Goal: Task Accomplishment & Management: Complete application form

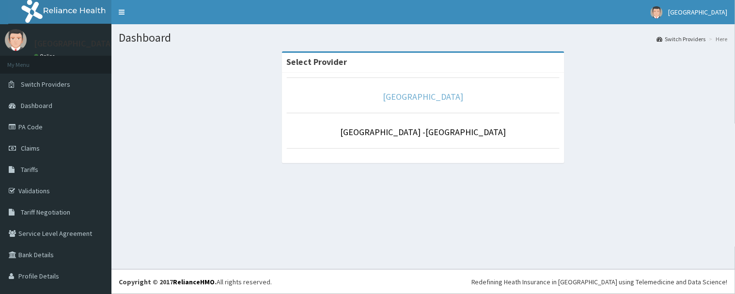
click at [391, 97] on link "[GEOGRAPHIC_DATA]" at bounding box center [423, 96] width 80 height 11
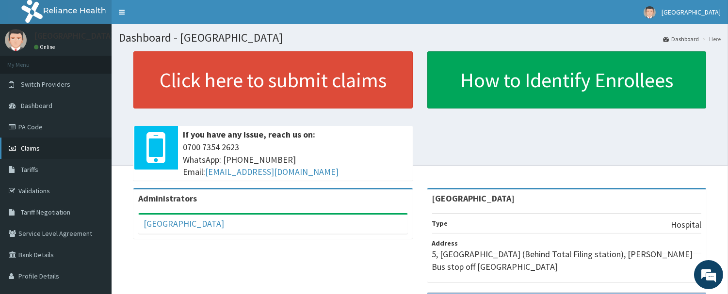
click at [33, 145] on span "Claims" at bounding box center [30, 148] width 19 height 9
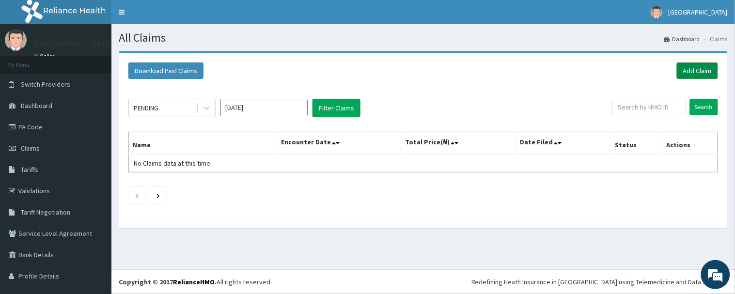
click at [691, 69] on link "Add Claim" at bounding box center [697, 71] width 41 height 16
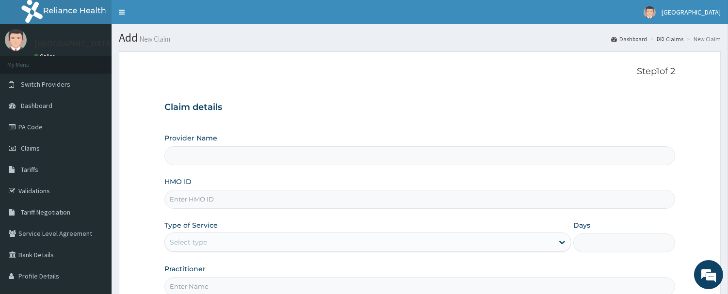
type input "[GEOGRAPHIC_DATA]"
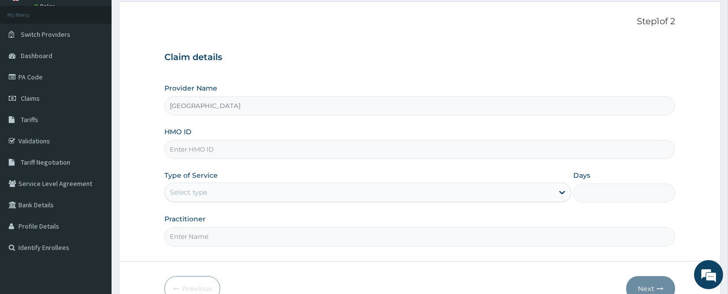
scroll to position [104, 0]
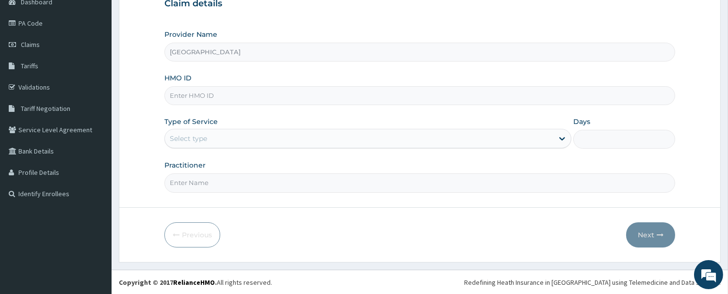
click at [234, 102] on input "HMO ID" at bounding box center [419, 95] width 510 height 19
type input "XIA/10602/A"
click at [220, 137] on div "Select type" at bounding box center [359, 139] width 388 height 16
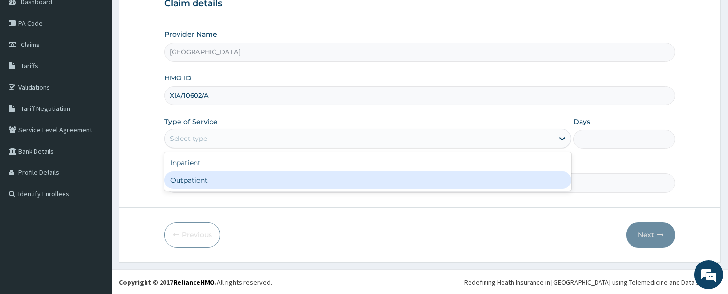
click at [214, 173] on div "Outpatient" at bounding box center [367, 180] width 407 height 17
type input "1"
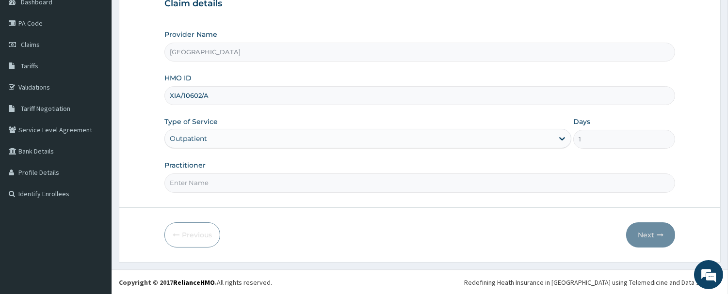
click at [201, 190] on input "Practitioner" at bounding box center [419, 183] width 510 height 19
drag, startPoint x: 197, startPoint y: 101, endPoint x: 202, endPoint y: 100, distance: 4.9
click at [197, 100] on input "XIA/10602/A" at bounding box center [419, 95] width 510 height 19
drag, startPoint x: 222, startPoint y: 94, endPoint x: 147, endPoint y: 102, distance: 75.6
click at [147, 102] on form "Step 1 of 2 Claim details Provider Name Rolayo Medical Centre HMO ID XIA/10602/…" at bounding box center [419, 105] width 601 height 315
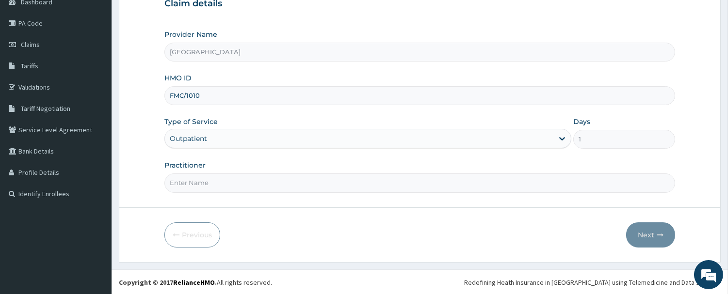
type input "FMC/10108/A"
drag, startPoint x: 246, startPoint y: 130, endPoint x: 243, endPoint y: 135, distance: 5.7
click at [246, 131] on div "Outpatient" at bounding box center [367, 138] width 407 height 19
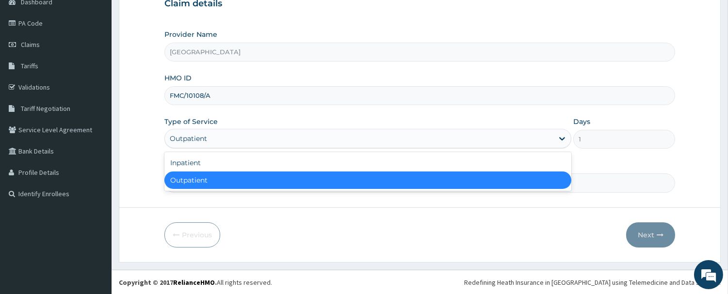
click at [214, 181] on div "Outpatient" at bounding box center [367, 180] width 407 height 17
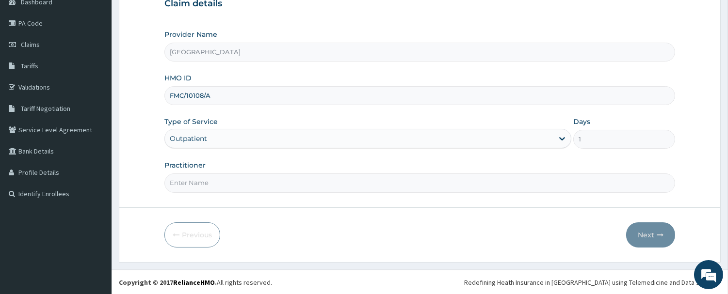
click at [235, 186] on input "Practitioner" at bounding box center [419, 183] width 510 height 19
type input "DR. WILLIAMS"
click at [652, 225] on button "Next" at bounding box center [650, 234] width 49 height 25
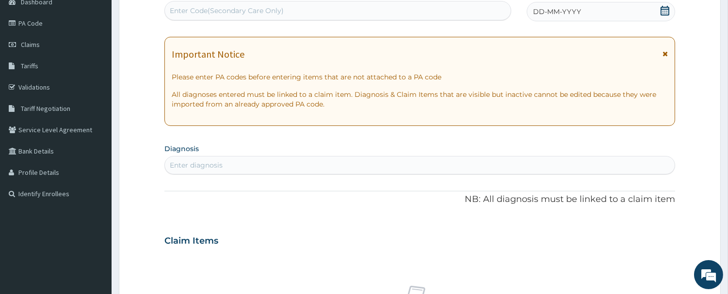
click at [664, 11] on icon at bounding box center [665, 11] width 10 height 10
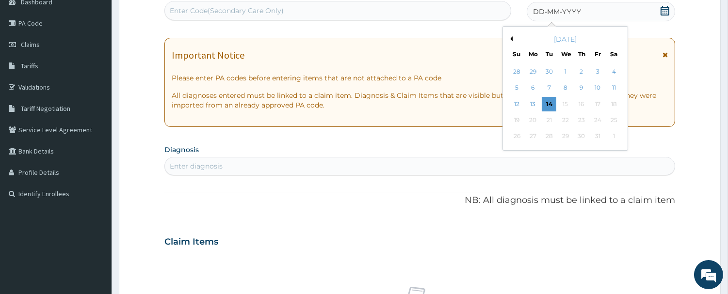
click at [537, 98] on div "13" at bounding box center [532, 104] width 15 height 15
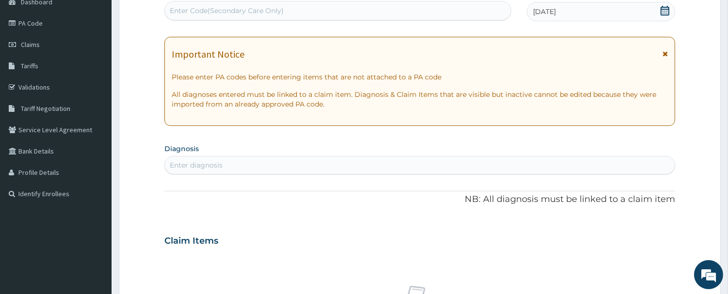
click at [299, 161] on div "Enter diagnosis" at bounding box center [419, 166] width 509 height 16
type input "[MEDICAL_DATA]"
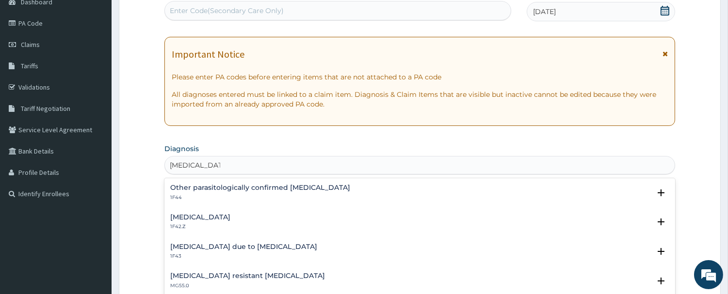
click at [230, 223] on p "1F42.Z" at bounding box center [200, 226] width 60 height 7
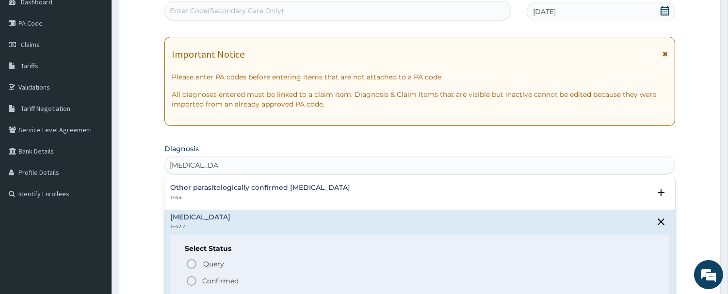
click at [188, 279] on icon "status option filled" at bounding box center [192, 281] width 12 height 12
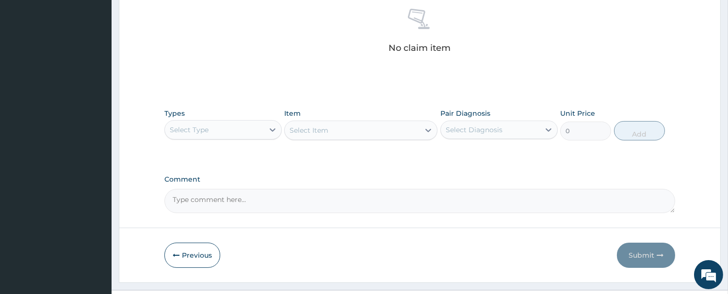
scroll to position [404, 0]
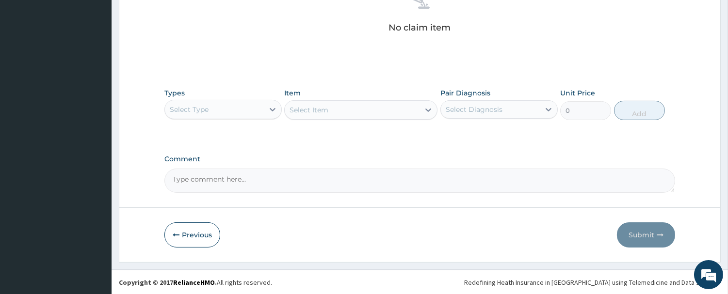
click at [260, 107] on div "Select Type" at bounding box center [214, 110] width 99 height 16
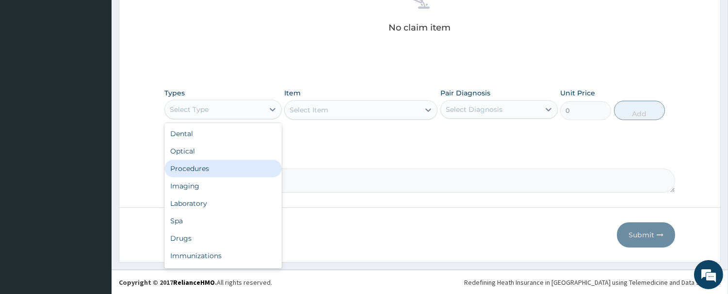
drag, startPoint x: 215, startPoint y: 168, endPoint x: 220, endPoint y: 157, distance: 11.7
click at [215, 167] on div "Procedures" at bounding box center [222, 168] width 117 height 17
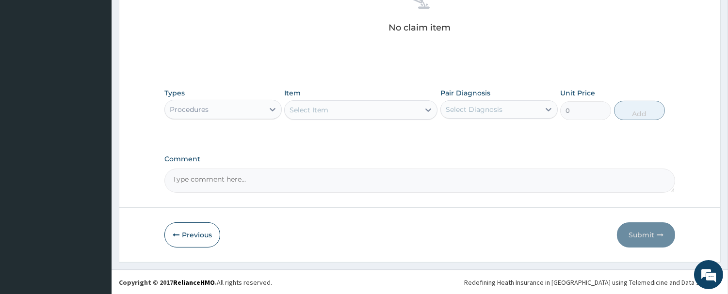
click at [347, 112] on div "Select Item" at bounding box center [352, 110] width 135 height 16
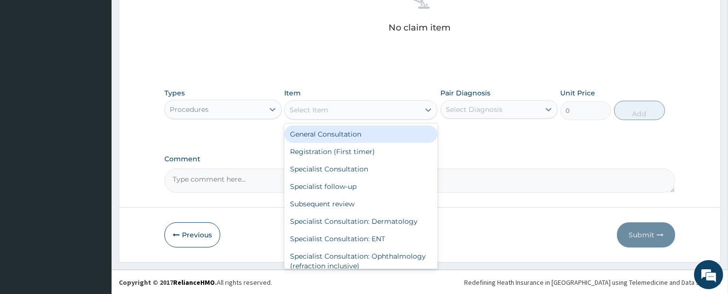
click at [351, 130] on div "General Consultation" at bounding box center [360, 134] width 153 height 17
type input "2500"
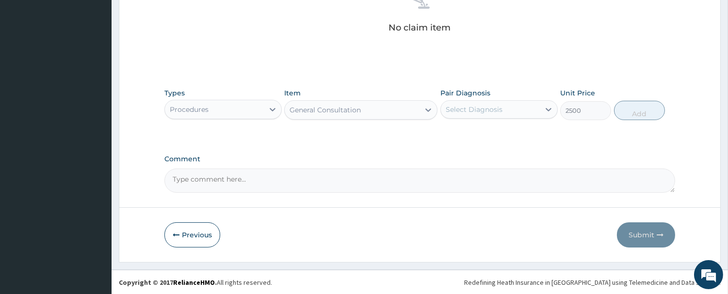
click at [473, 114] on div "Select Diagnosis" at bounding box center [490, 110] width 99 height 16
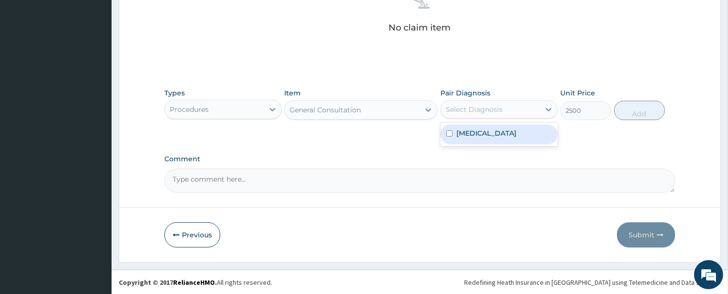
click at [480, 137] on label "Plasmodium malariae malaria without complication" at bounding box center [486, 133] width 60 height 10
checkbox input "true"
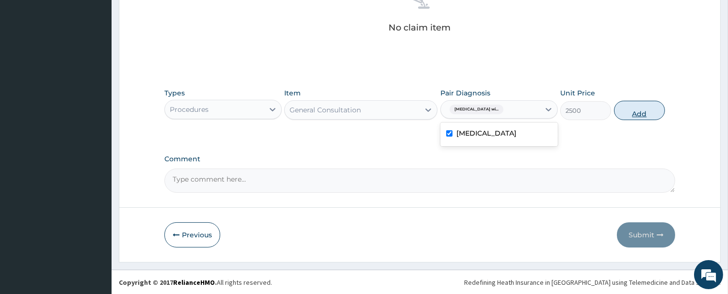
click at [642, 114] on button "Add" at bounding box center [639, 110] width 51 height 19
type input "0"
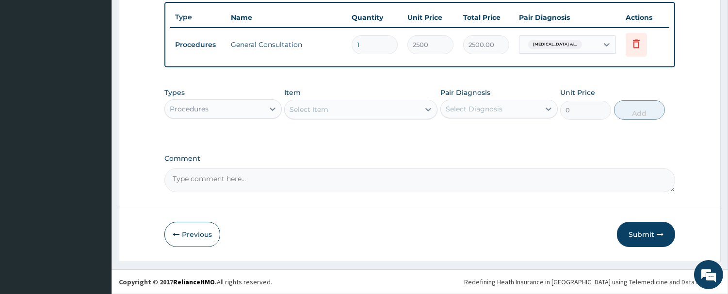
scroll to position [357, 0]
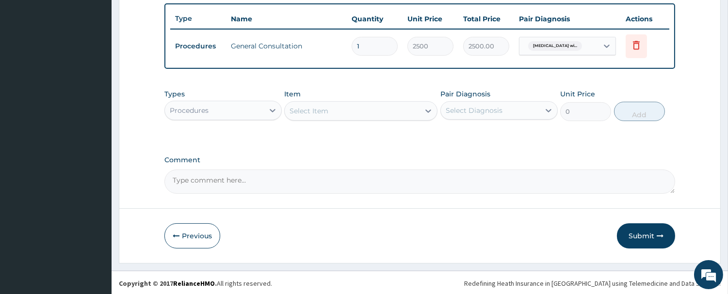
click at [216, 112] on div "Procedures" at bounding box center [214, 111] width 99 height 16
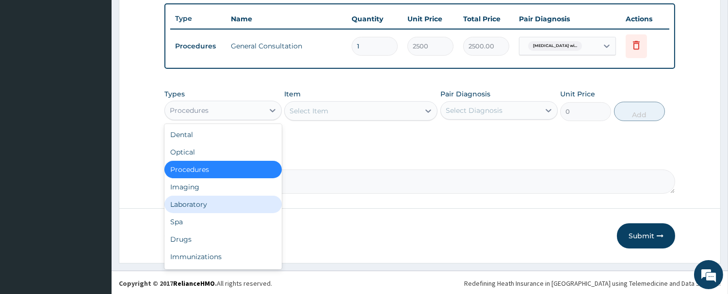
click at [218, 204] on div "Laboratory" at bounding box center [222, 204] width 117 height 17
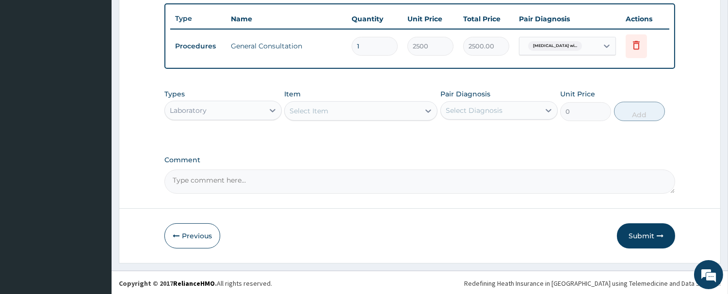
click at [309, 108] on div "Select Item" at bounding box center [308, 111] width 39 height 10
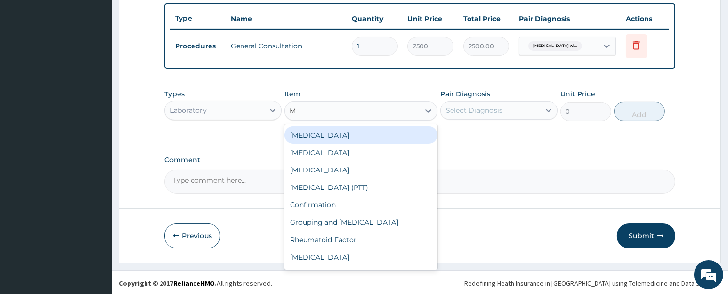
type input "MA"
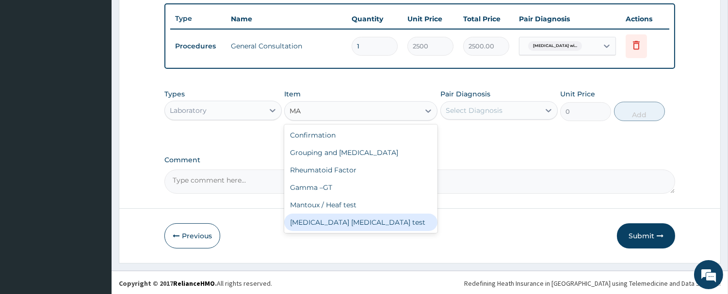
click at [331, 215] on div "Malaria Parasite test" at bounding box center [360, 222] width 153 height 17
type input "1500"
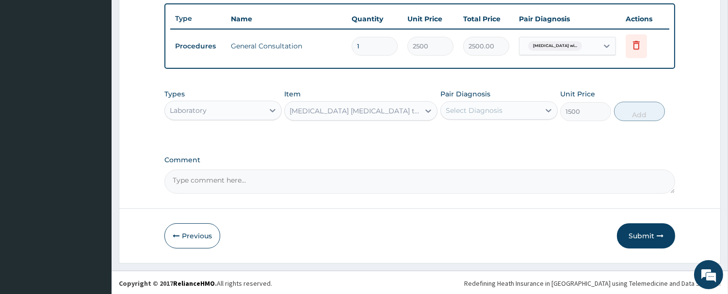
click at [501, 112] on div "Select Diagnosis" at bounding box center [490, 111] width 99 height 16
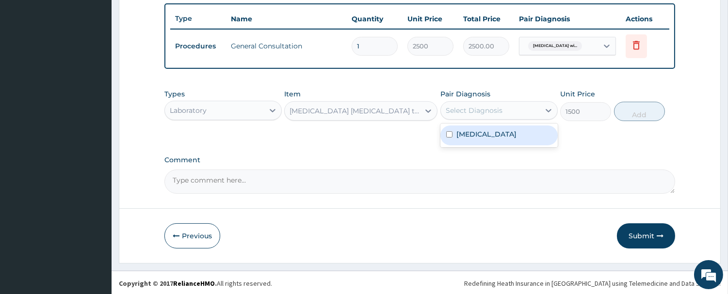
click at [497, 139] on label "Plasmodium malariae malaria without complication" at bounding box center [486, 134] width 60 height 10
checkbox input "true"
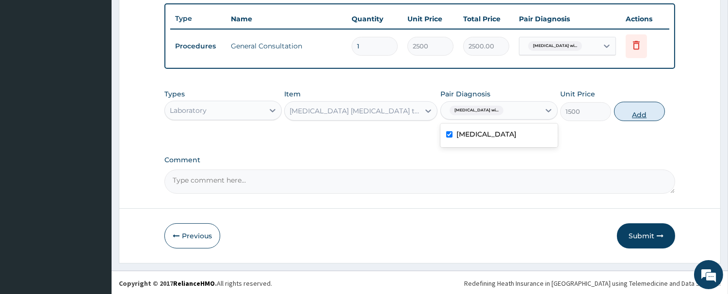
click at [624, 113] on button "Add" at bounding box center [639, 111] width 51 height 19
type input "0"
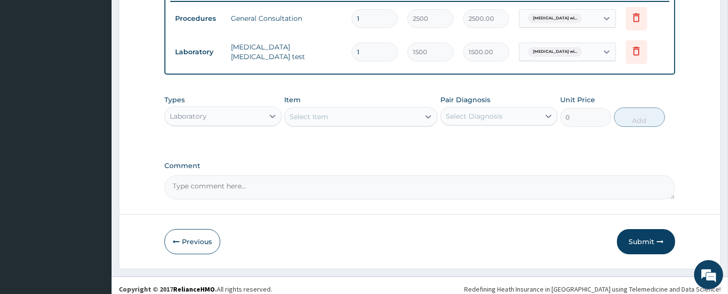
scroll to position [391, 0]
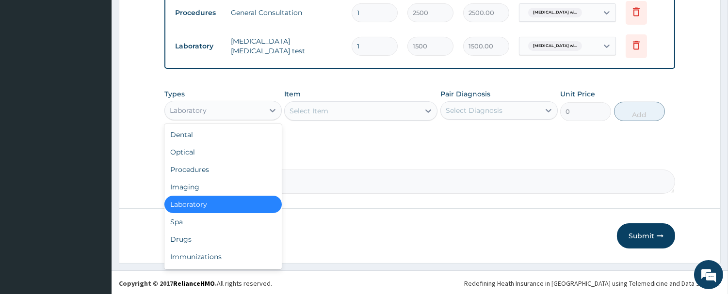
click at [237, 115] on div "Laboratory" at bounding box center [214, 111] width 99 height 16
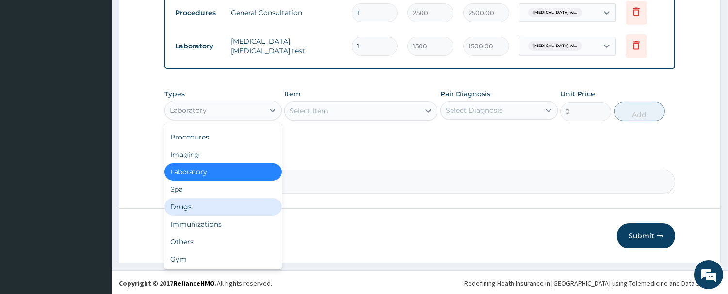
click at [236, 199] on div "Drugs" at bounding box center [222, 206] width 117 height 17
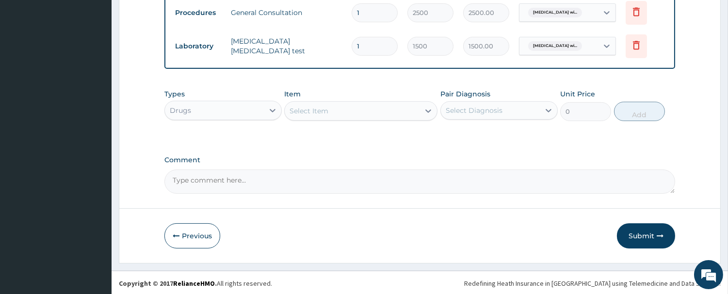
click at [351, 113] on div "Select Item" at bounding box center [352, 111] width 135 height 16
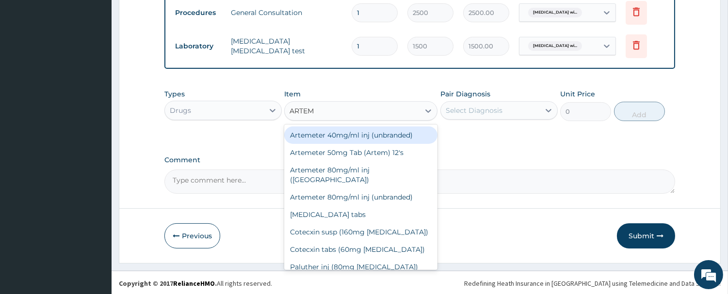
type input "ARTEME"
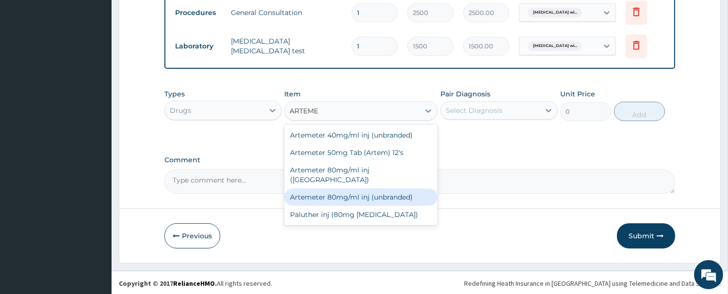
click at [369, 189] on div "Artemeter 80mg/ml inj (unbranded)" at bounding box center [360, 197] width 153 height 17
type input "750"
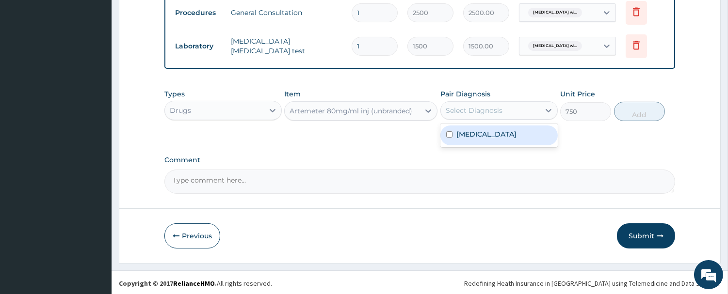
click at [482, 106] on div "Select Diagnosis" at bounding box center [473, 111] width 57 height 10
drag, startPoint x: 480, startPoint y: 144, endPoint x: 485, endPoint y: 146, distance: 5.7
click at [479, 139] on label "Plasmodium malariae malaria without complication" at bounding box center [486, 134] width 60 height 10
checkbox input "true"
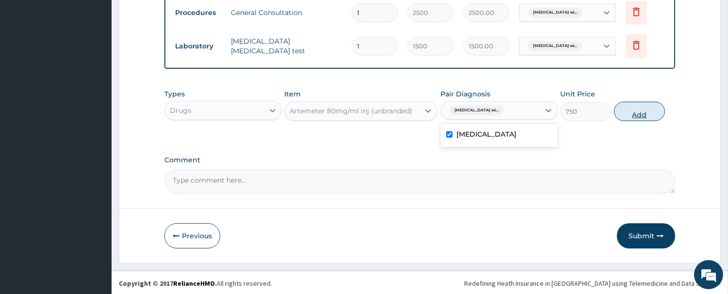
click at [632, 115] on button "Add" at bounding box center [639, 111] width 51 height 19
type input "0"
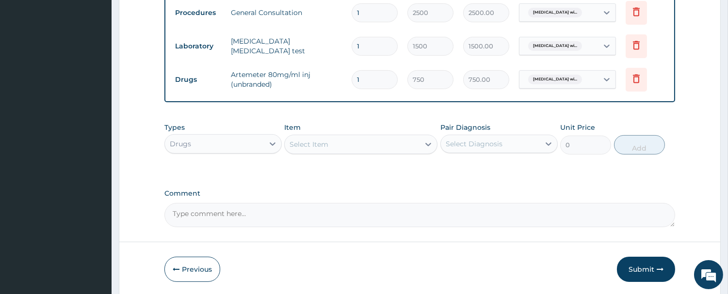
drag, startPoint x: 364, startPoint y: 83, endPoint x: 332, endPoint y: 88, distance: 32.4
click at [332, 88] on tr "Drugs Artemeter 80mg/ml inj (unbranded) 1 750 750.00 Plasmodium malariae malari…" at bounding box center [419, 79] width 499 height 33
type input "6"
type input "4500.00"
type input "6"
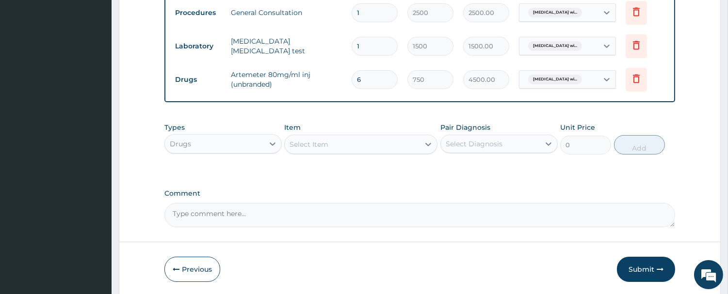
click at [326, 141] on div "Select Item" at bounding box center [308, 145] width 39 height 10
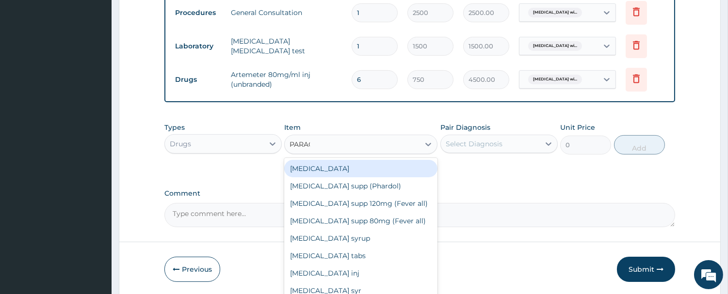
type input "PARACE"
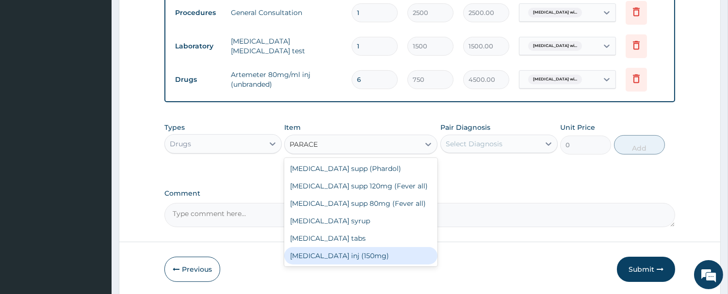
click at [362, 257] on div "Paracetamol inj (150mg)" at bounding box center [360, 255] width 153 height 17
type input "520"
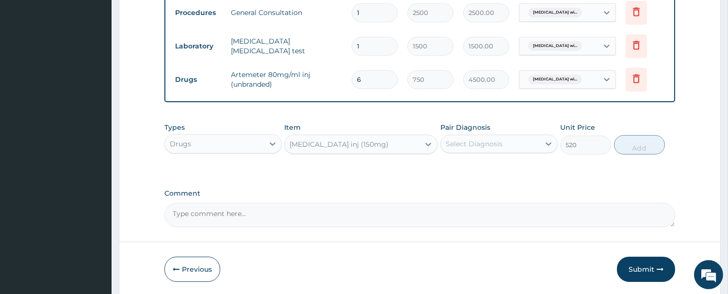
click at [477, 141] on div "Select Diagnosis" at bounding box center [473, 144] width 57 height 10
click at [482, 173] on label "Plasmodium malariae malaria without complication" at bounding box center [486, 168] width 60 height 10
checkbox input "true"
click at [642, 146] on button "Add" at bounding box center [639, 144] width 51 height 19
type input "0"
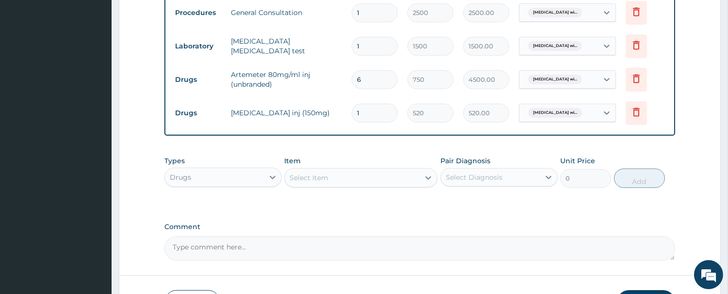
drag, startPoint x: 316, startPoint y: 120, endPoint x: 309, endPoint y: 127, distance: 9.3
click at [311, 125] on tr "Drugs Paracetamol inj (150mg) 1 520 520.00 Plasmodium malariae malaria wi... De…" at bounding box center [419, 112] width 499 height 33
type input "4"
type input "2080.00"
type input "4"
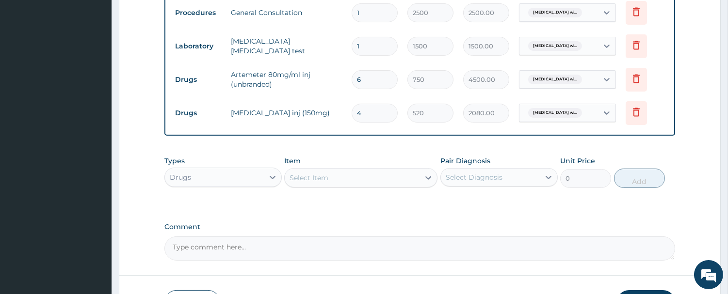
click at [347, 182] on div "Select Item" at bounding box center [352, 178] width 135 height 16
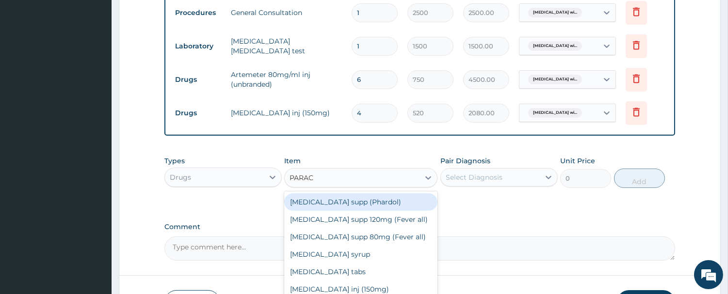
type input "PARACE"
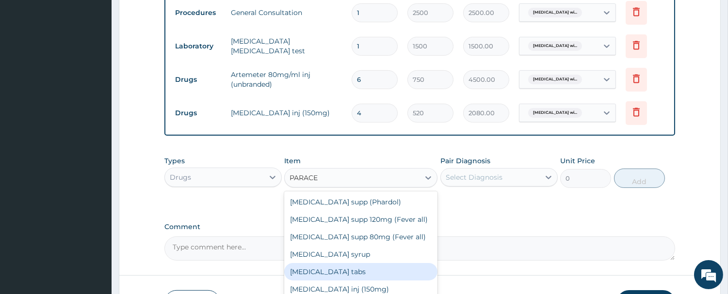
click at [344, 273] on div "Paracetamol tabs" at bounding box center [360, 271] width 153 height 17
type input "20"
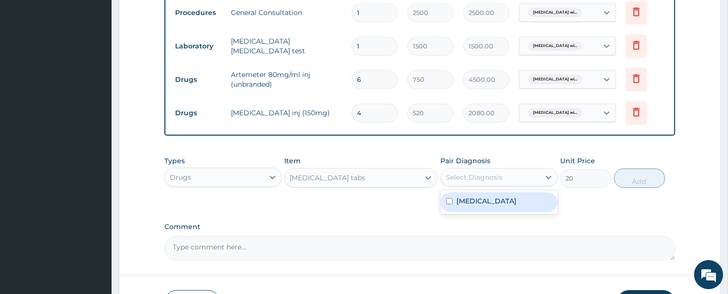
drag, startPoint x: 490, startPoint y: 182, endPoint x: 490, endPoint y: 199, distance: 17.5
click at [490, 183] on div "Select Diagnosis" at bounding box center [490, 178] width 99 height 16
click at [490, 199] on label "Plasmodium malariae malaria without complication" at bounding box center [486, 201] width 60 height 10
checkbox input "true"
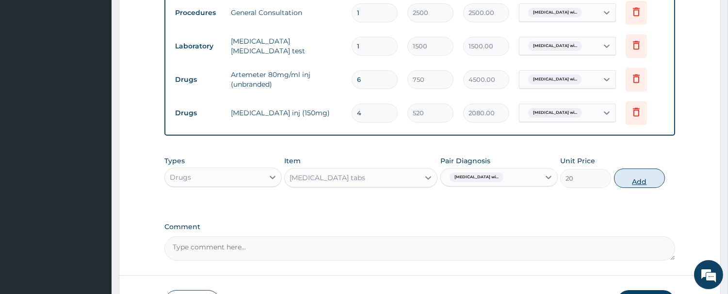
click at [635, 175] on button "Add" at bounding box center [639, 178] width 51 height 19
type input "0"
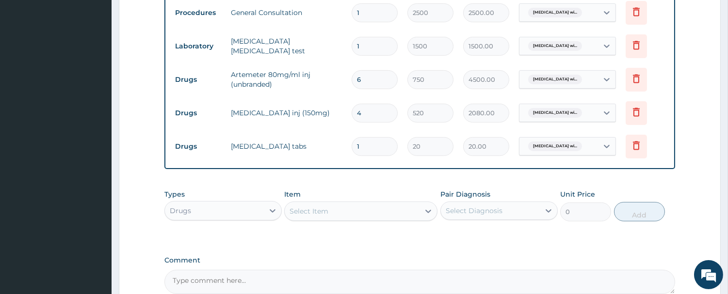
type input "18"
type input "360.00"
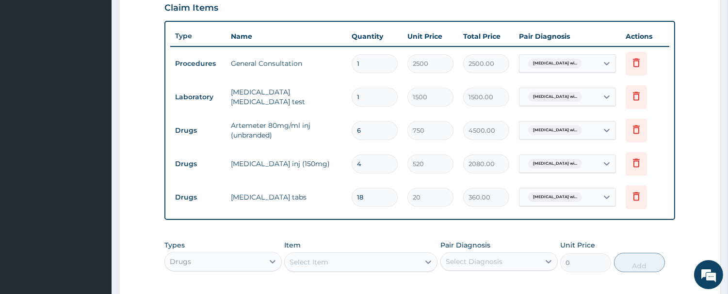
scroll to position [283, 0]
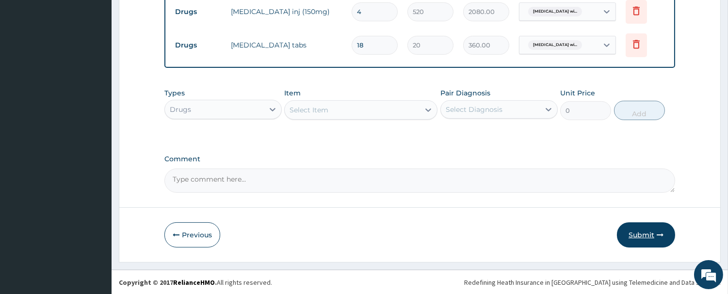
type input "18"
click at [633, 233] on button "Submit" at bounding box center [646, 234] width 58 height 25
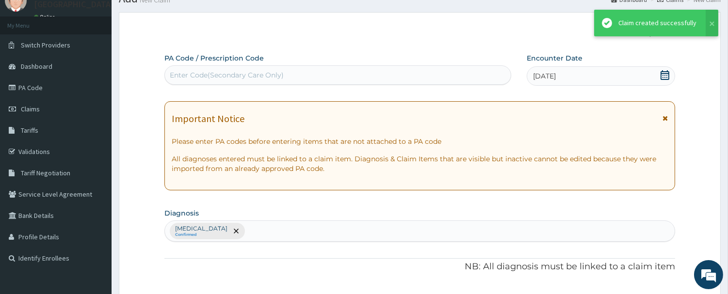
scroll to position [492, 0]
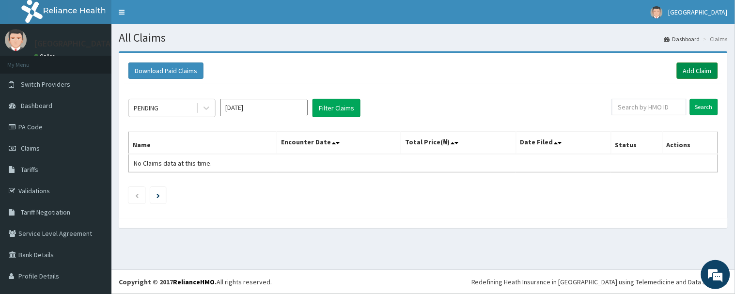
click at [704, 73] on link "Add Claim" at bounding box center [697, 71] width 41 height 16
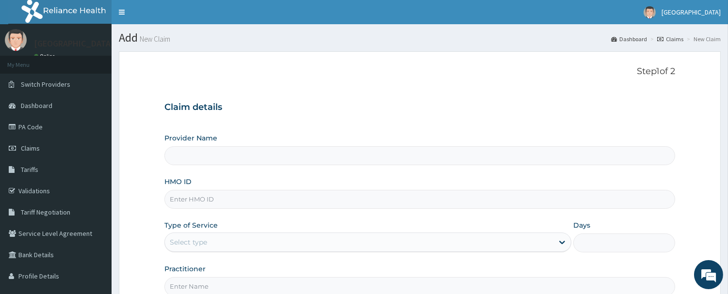
type input "[GEOGRAPHIC_DATA]"
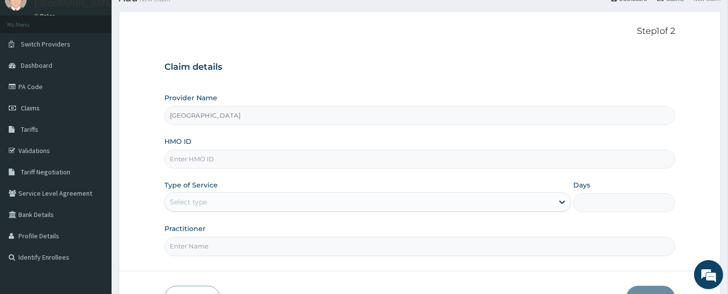
scroll to position [104, 0]
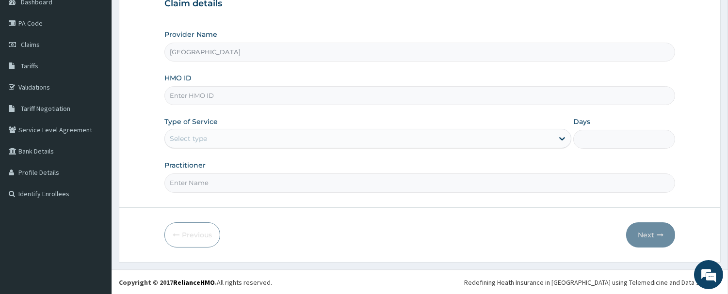
click at [224, 100] on input "HMO ID" at bounding box center [419, 95] width 510 height 19
type input "SBG/11210/A"
click at [218, 139] on div "Select type" at bounding box center [359, 139] width 388 height 16
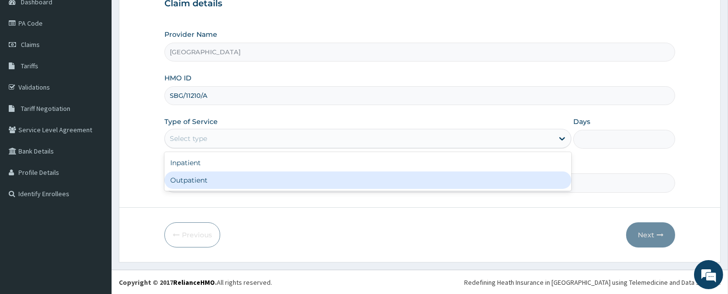
click at [248, 182] on div "Outpatient" at bounding box center [367, 180] width 407 height 17
type input "1"
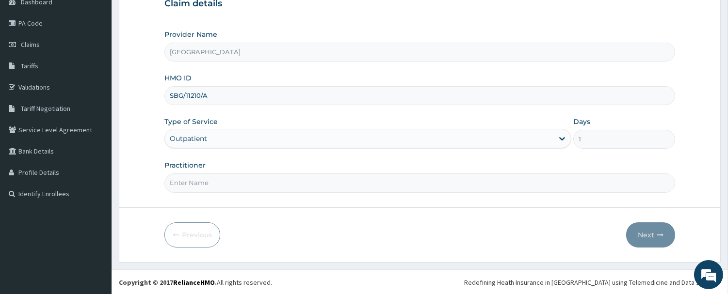
click at [225, 185] on input "Practitioner" at bounding box center [419, 183] width 510 height 19
type input "DR MIKE"
click at [643, 226] on button "Next" at bounding box center [650, 234] width 49 height 25
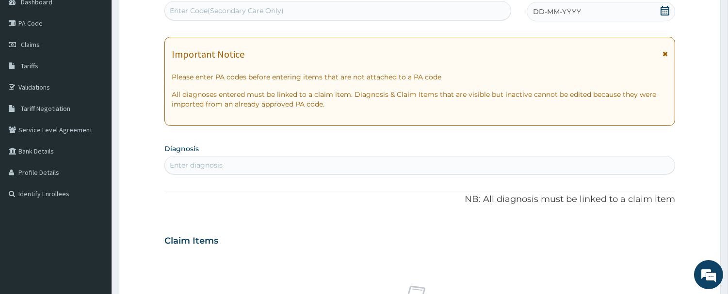
click at [660, 10] on icon at bounding box center [665, 11] width 10 height 10
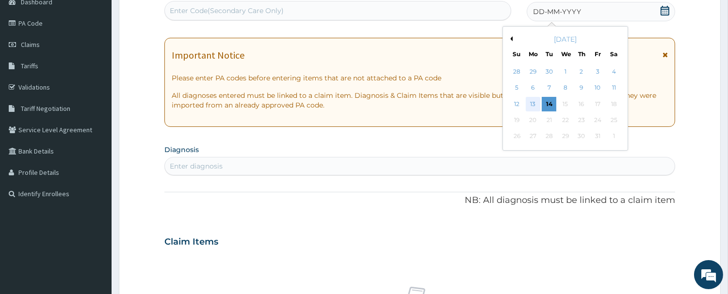
click at [530, 107] on div "13" at bounding box center [532, 104] width 15 height 15
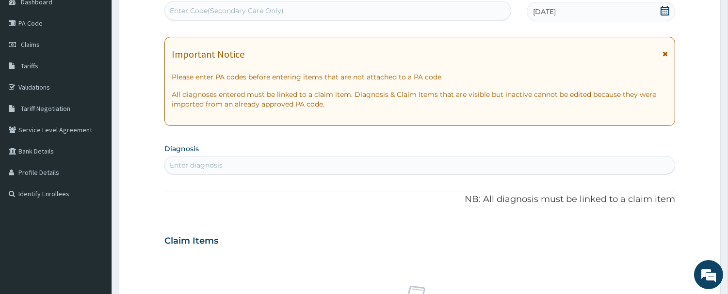
click at [209, 167] on div "Enter diagnosis" at bounding box center [196, 165] width 53 height 10
type input "PLASMODIUM"
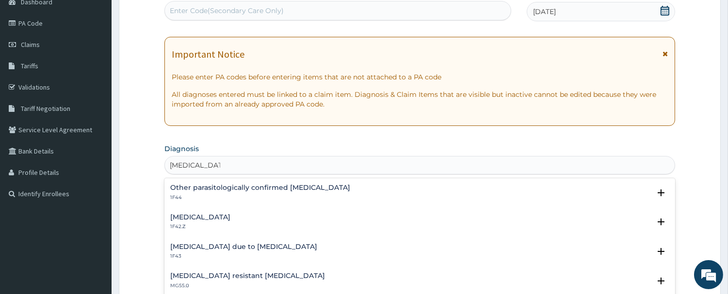
click at [230, 221] on div "Plasmodium malariae malaria without complication 1F42.Z" at bounding box center [200, 222] width 60 height 17
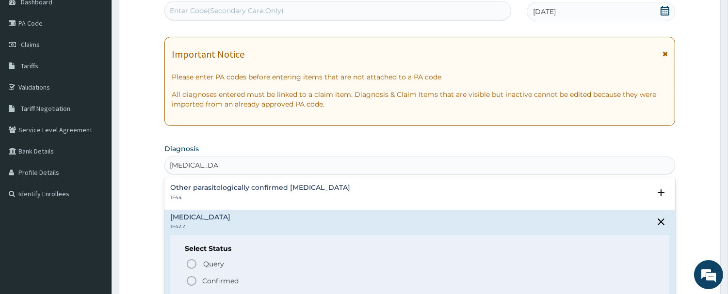
click at [191, 277] on icon "status option filled" at bounding box center [192, 281] width 12 height 12
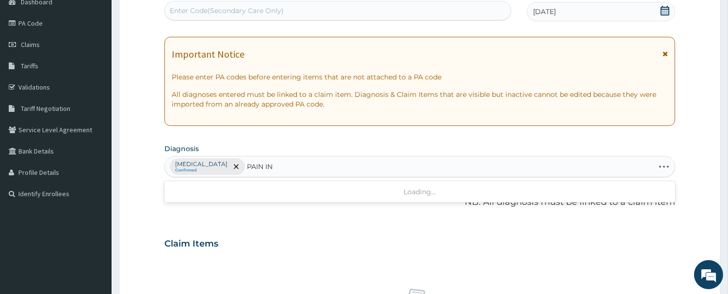
type input "PAIN IN"
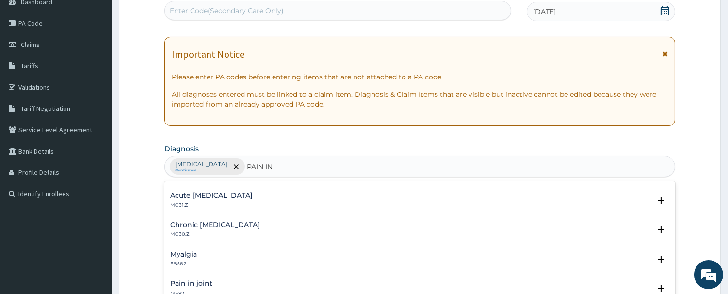
scroll to position [108, 0]
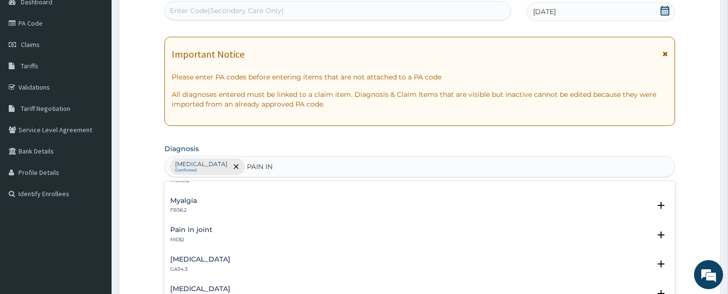
click at [179, 226] on h4 "Pain in joint" at bounding box center [191, 229] width 42 height 7
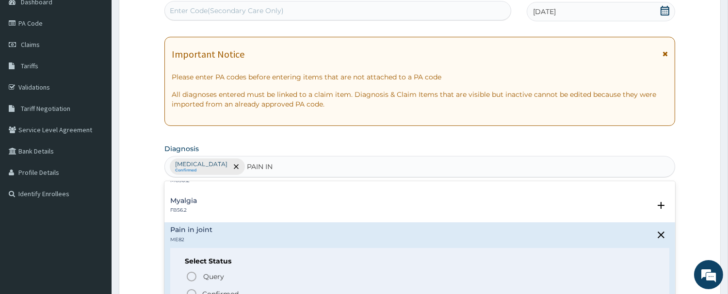
click at [195, 288] on icon "status option filled" at bounding box center [192, 294] width 12 height 12
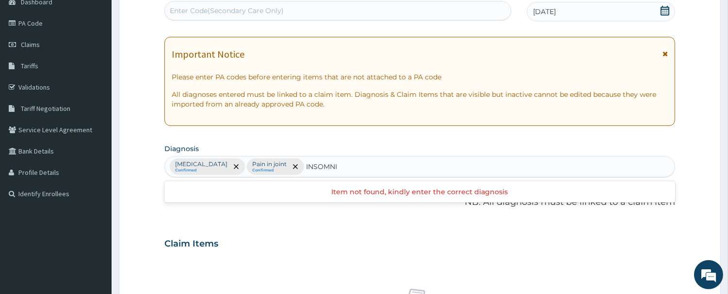
type input "INSOMNIA"
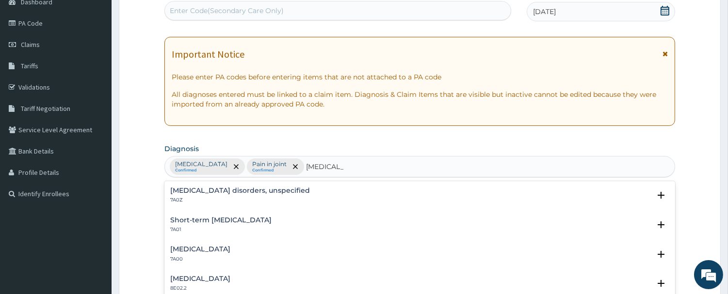
click at [233, 195] on div "Insomnia disorders, unspecified 7A0Z" at bounding box center [240, 195] width 140 height 17
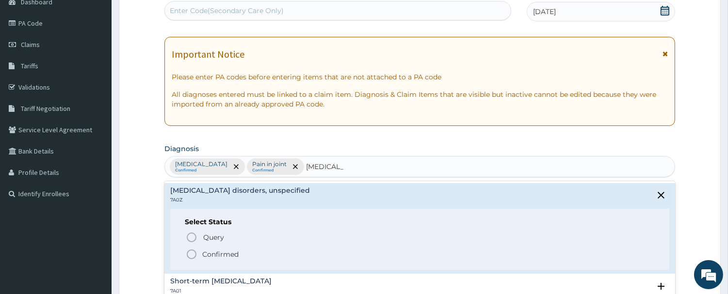
click at [201, 253] on span "Confirmed" at bounding box center [420, 255] width 469 height 12
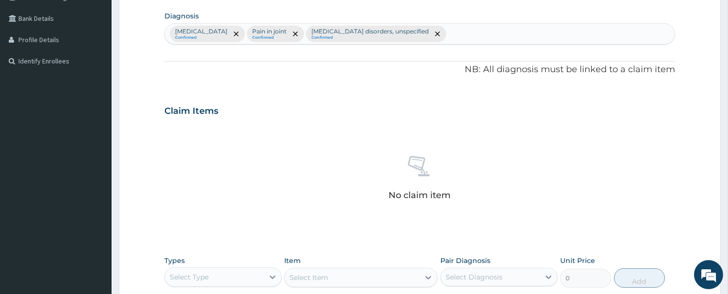
scroll to position [319, 0]
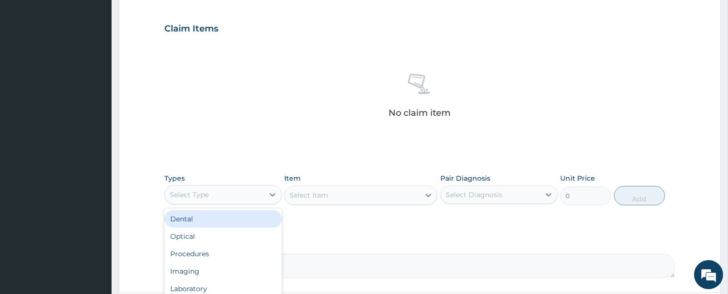
click at [235, 204] on div "Select Type" at bounding box center [222, 194] width 117 height 19
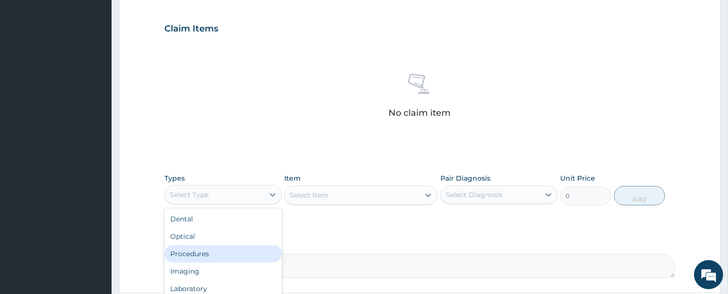
click at [223, 252] on div "Procedures" at bounding box center [222, 253] width 117 height 17
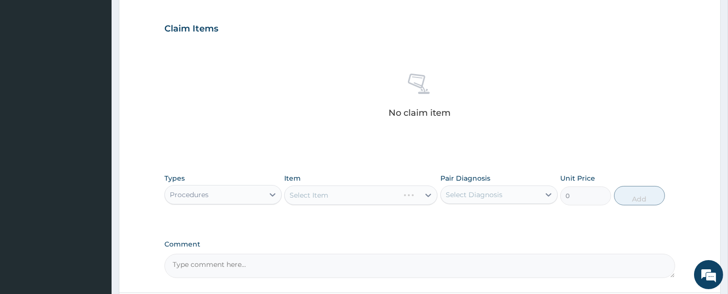
scroll to position [404, 0]
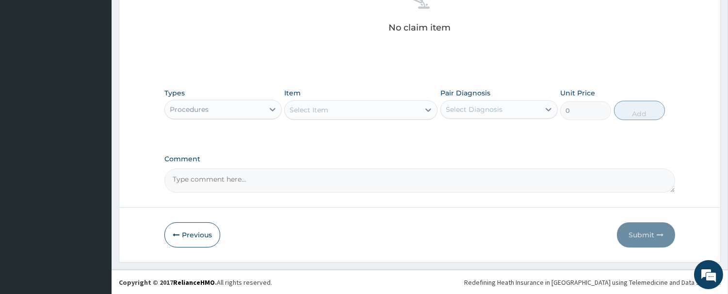
click at [327, 110] on div "Select Item" at bounding box center [308, 110] width 39 height 10
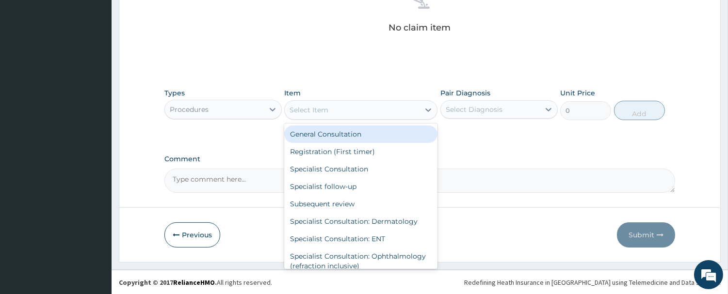
click at [329, 134] on div "General Consultation" at bounding box center [360, 134] width 153 height 17
type input "2500"
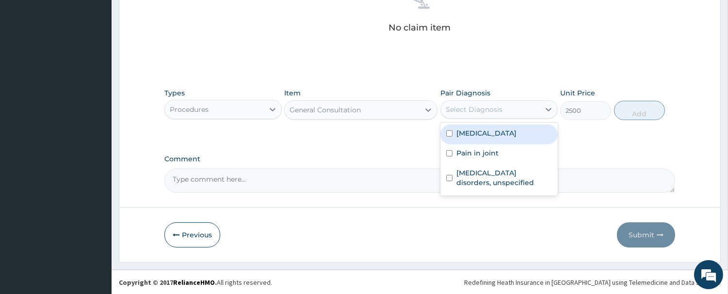
drag, startPoint x: 468, startPoint y: 107, endPoint x: 494, endPoint y: 130, distance: 35.1
click at [469, 109] on div "Select Diagnosis" at bounding box center [473, 110] width 57 height 10
click at [492, 137] on label "Plasmodium malariae malaria without complication" at bounding box center [486, 133] width 60 height 10
checkbox input "true"
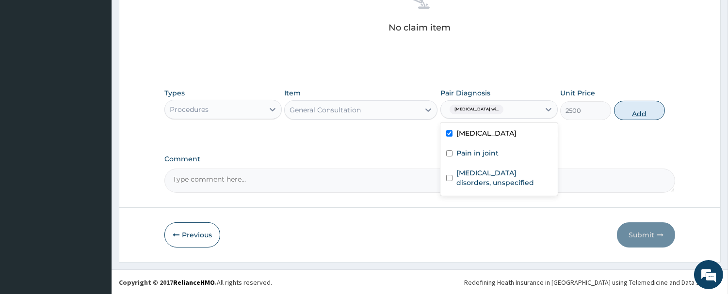
click at [629, 110] on button "Add" at bounding box center [639, 110] width 51 height 19
type input "0"
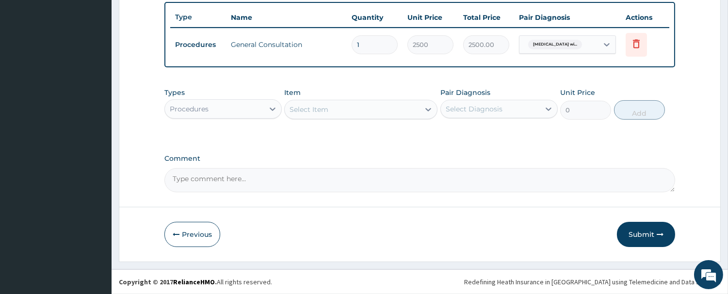
scroll to position [357, 0]
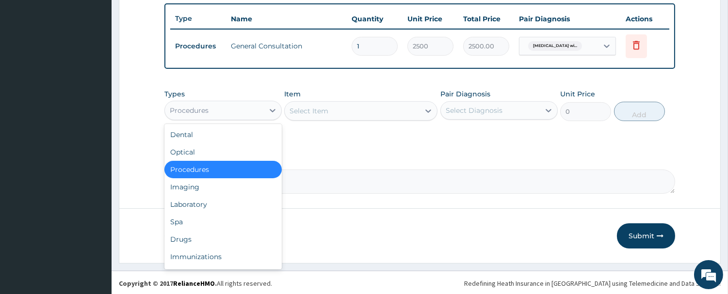
click at [222, 112] on div "Procedures" at bounding box center [214, 111] width 99 height 16
click at [219, 202] on div "Laboratory" at bounding box center [222, 204] width 117 height 17
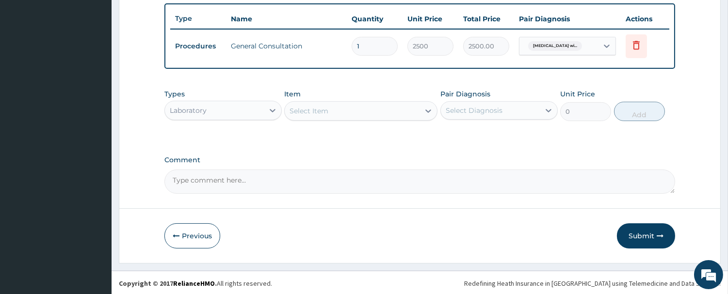
click at [319, 116] on div "Select Item" at bounding box center [352, 111] width 135 height 16
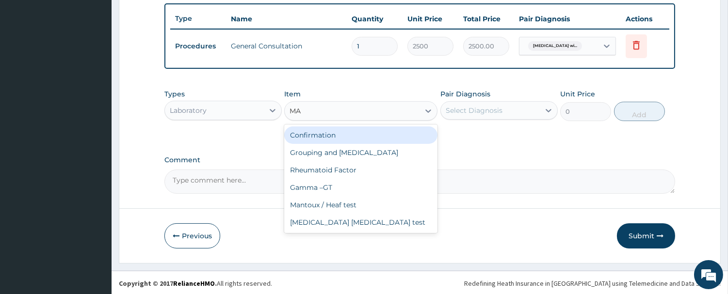
type input "MAL"
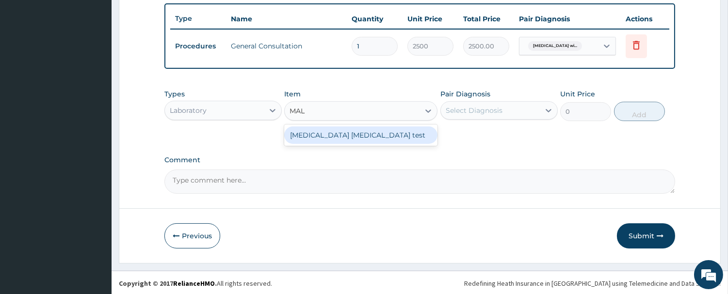
click at [390, 128] on div "Malaria Parasite test" at bounding box center [360, 135] width 153 height 17
type input "1500"
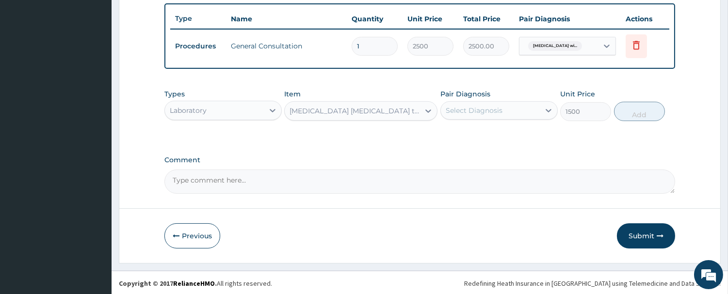
drag, startPoint x: 473, startPoint y: 111, endPoint x: 476, endPoint y: 121, distance: 10.3
click at [474, 111] on div "Select Diagnosis" at bounding box center [473, 111] width 57 height 10
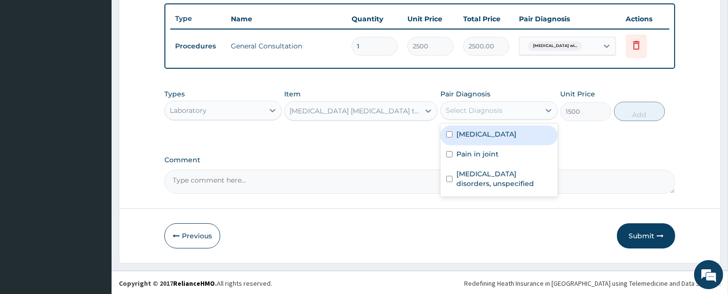
click at [483, 139] on label "Plasmodium malariae malaria without complication" at bounding box center [486, 134] width 60 height 10
checkbox input "true"
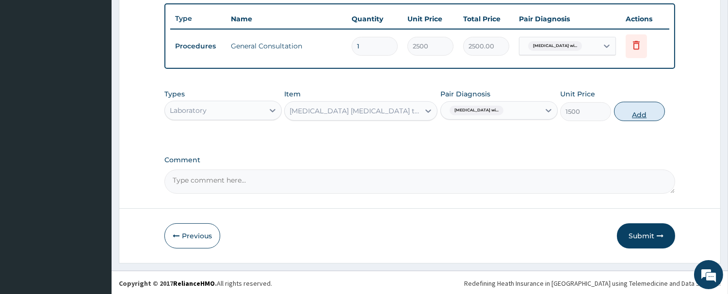
click at [624, 109] on button "Add" at bounding box center [639, 111] width 51 height 19
type input "0"
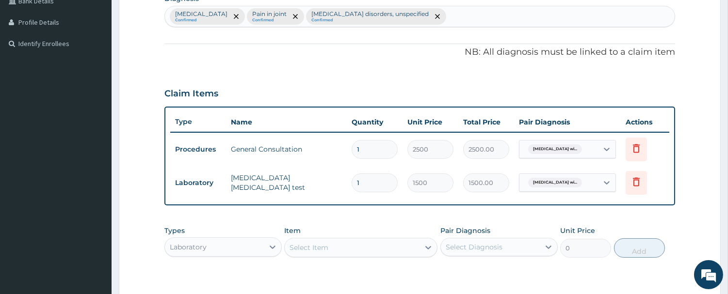
scroll to position [250, 0]
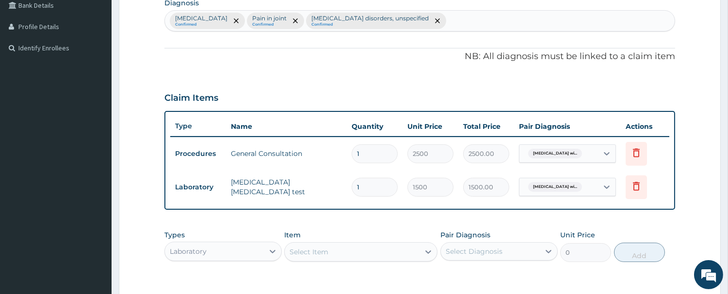
click at [550, 23] on div "Plasmodium malariae malaria without complication Confirmed Pain in joint Confir…" at bounding box center [419, 21] width 509 height 20
type input "E"
type input "SEPSIS"
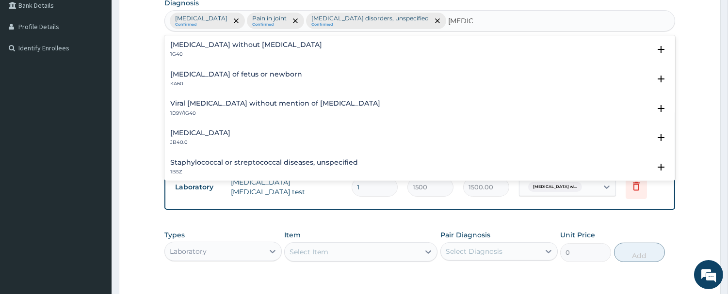
click at [217, 49] on div "Sepsis without septic shock 1G40" at bounding box center [246, 49] width 152 height 17
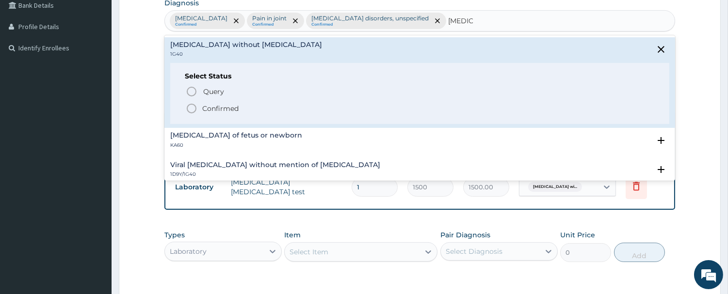
click at [212, 104] on p "Confirmed" at bounding box center [220, 109] width 36 height 10
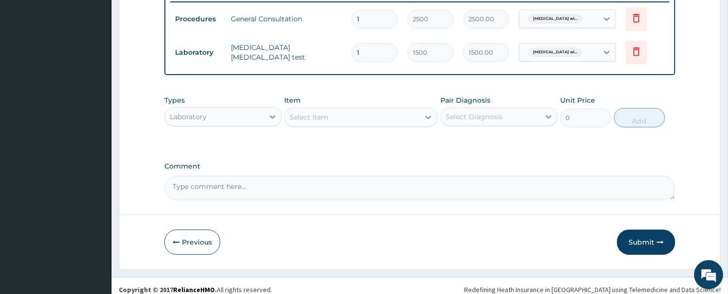
scroll to position [391, 0]
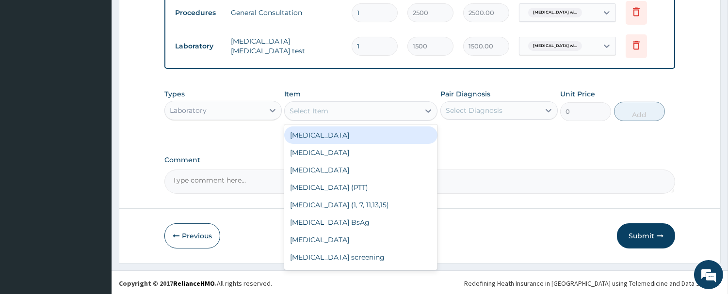
click at [350, 108] on div "Select Item" at bounding box center [352, 111] width 135 height 16
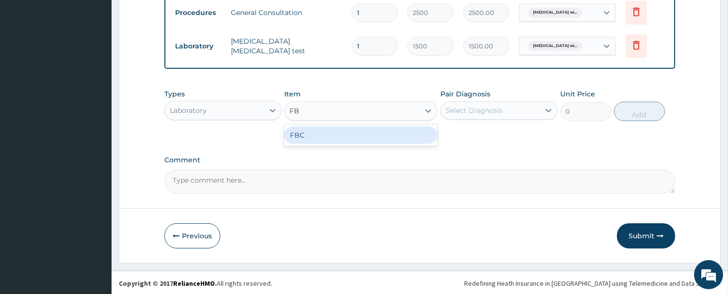
type input "FBC"
click at [369, 135] on div "FBC" at bounding box center [360, 135] width 153 height 17
type input "2500"
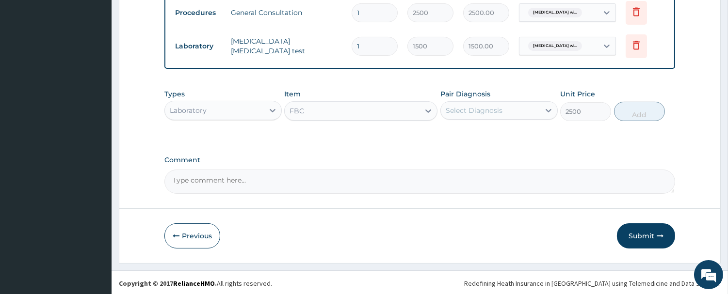
click at [485, 114] on div "Select Diagnosis" at bounding box center [473, 111] width 57 height 10
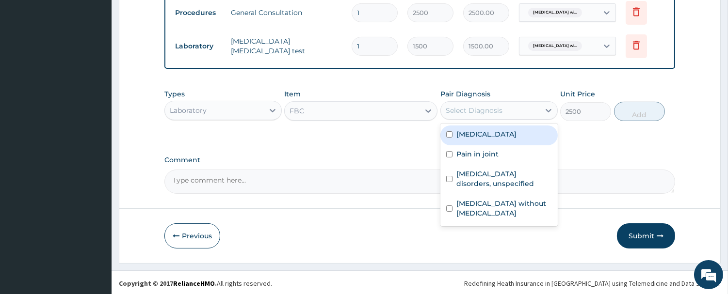
click at [484, 134] on label "Plasmodium malariae malaria without complication" at bounding box center [486, 134] width 60 height 10
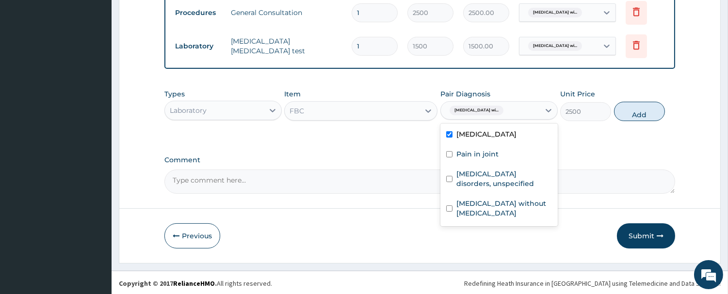
click at [453, 145] on div "Plasmodium malariae malaria without complication" at bounding box center [498, 136] width 117 height 20
checkbox input "false"
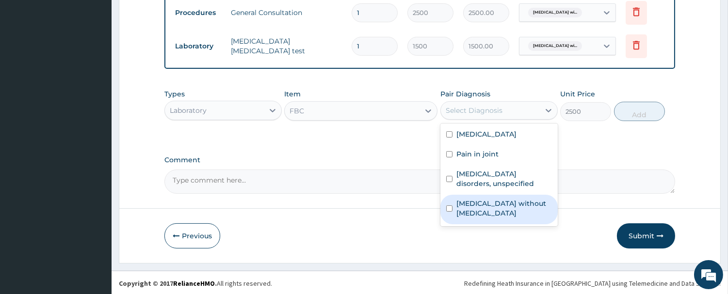
click at [451, 224] on div "Sepsis without septic shock" at bounding box center [498, 210] width 117 height 30
checkbox input "true"
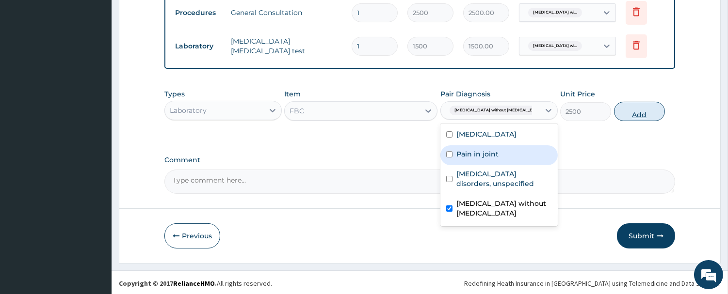
click at [648, 105] on button "Add" at bounding box center [639, 111] width 51 height 19
type input "0"
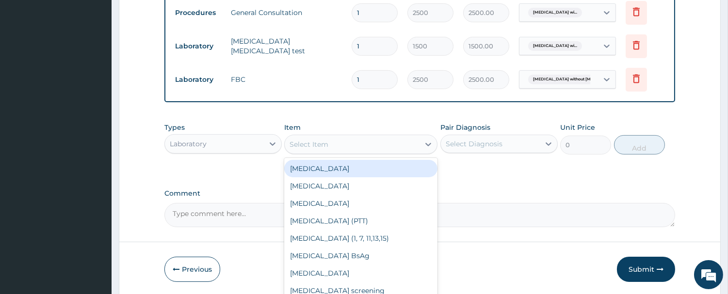
click at [320, 144] on div "Select Item" at bounding box center [308, 145] width 39 height 10
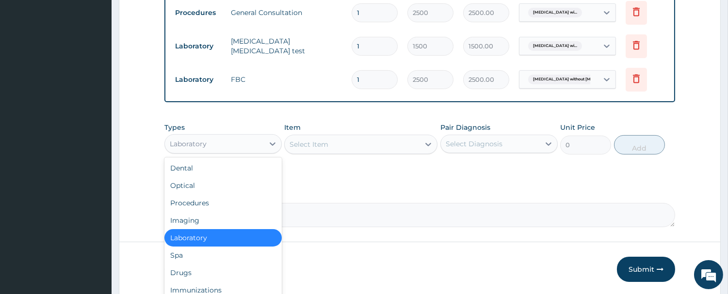
click at [239, 145] on div "Laboratory" at bounding box center [214, 144] width 99 height 16
drag, startPoint x: 212, startPoint y: 272, endPoint x: 233, endPoint y: 252, distance: 28.4
click at [210, 272] on div "Drugs" at bounding box center [222, 272] width 117 height 17
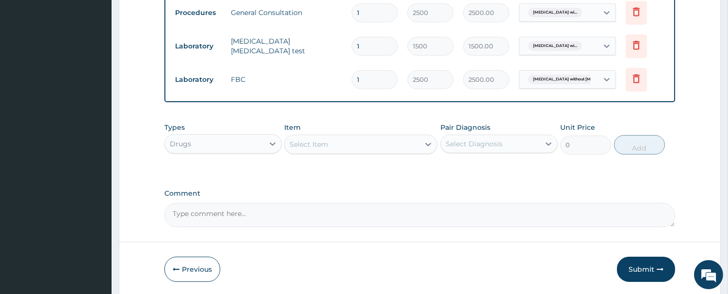
click at [324, 144] on div "Select Item" at bounding box center [308, 145] width 39 height 10
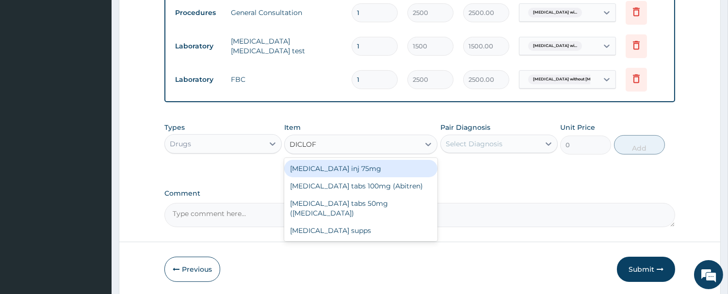
type input "DICLOFE"
drag, startPoint x: 340, startPoint y: 170, endPoint x: 449, endPoint y: 143, distance: 112.9
click at [340, 170] on div "Diclofenac inj 75mg" at bounding box center [360, 168] width 153 height 17
type input "150"
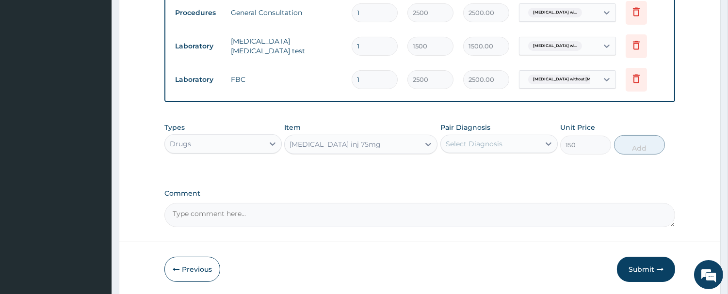
click at [486, 137] on div "Select Diagnosis" at bounding box center [490, 144] width 99 height 16
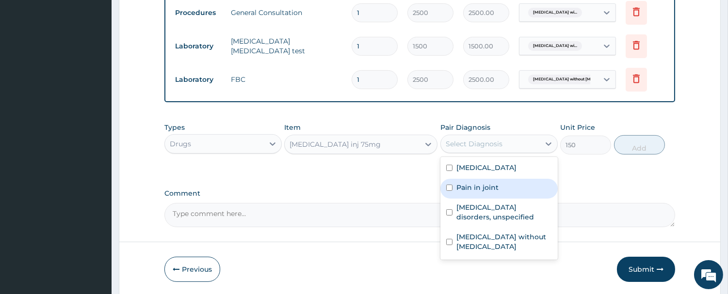
click at [474, 192] on label "Pain in joint" at bounding box center [477, 188] width 42 height 10
checkbox input "true"
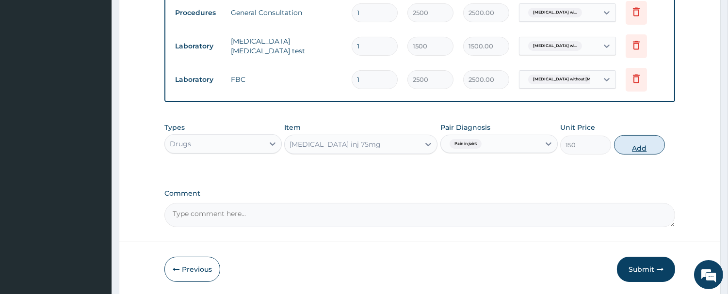
click at [653, 142] on button "Add" at bounding box center [639, 144] width 51 height 19
type input "0"
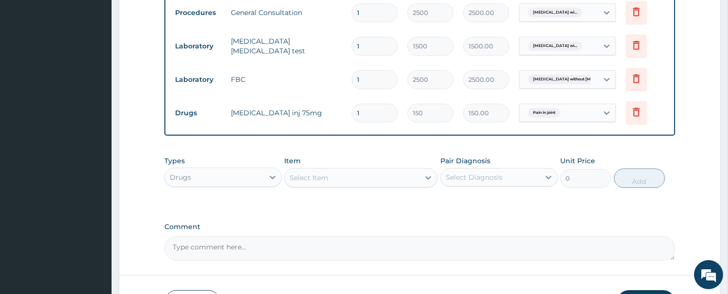
click at [345, 183] on div "Select Item" at bounding box center [352, 178] width 135 height 16
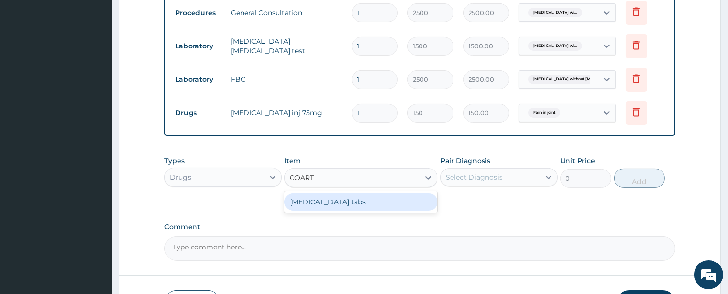
type input "COARTE"
click at [354, 203] on div "Coartem tabs" at bounding box center [360, 201] width 153 height 17
type input "480"
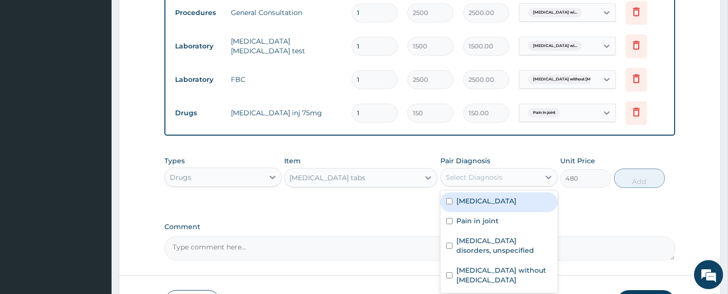
drag, startPoint x: 509, startPoint y: 178, endPoint x: 497, endPoint y: 200, distance: 25.2
click at [507, 180] on div "Select Diagnosis" at bounding box center [490, 178] width 99 height 16
click at [494, 206] on label "Plasmodium malariae malaria without complication" at bounding box center [486, 201] width 60 height 10
checkbox input "true"
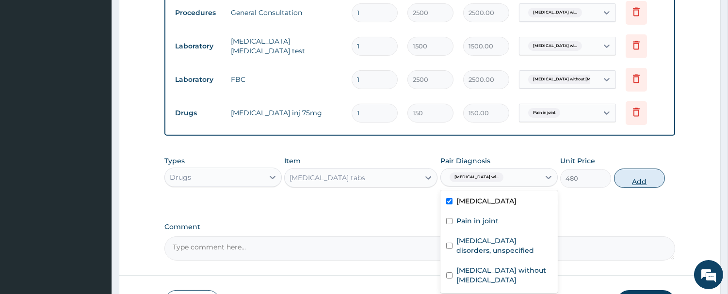
click at [639, 170] on button "Add" at bounding box center [639, 178] width 51 height 19
type input "0"
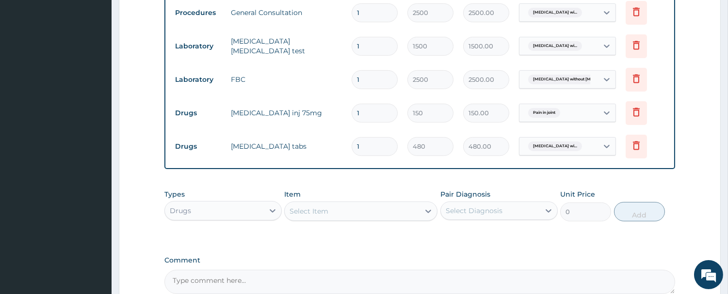
drag, startPoint x: 338, startPoint y: 157, endPoint x: 284, endPoint y: 164, distance: 55.2
click at [285, 162] on tr "Drugs Coartem tabs 1 480 480.00 Plasmodium malariae malaria wi... Delete" at bounding box center [419, 146] width 499 height 33
type input "6"
type input "2880.00"
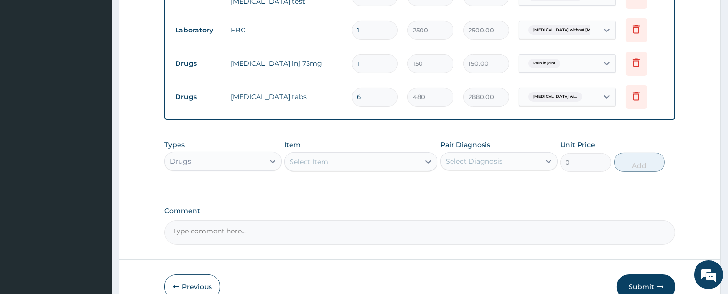
scroll to position [444, 0]
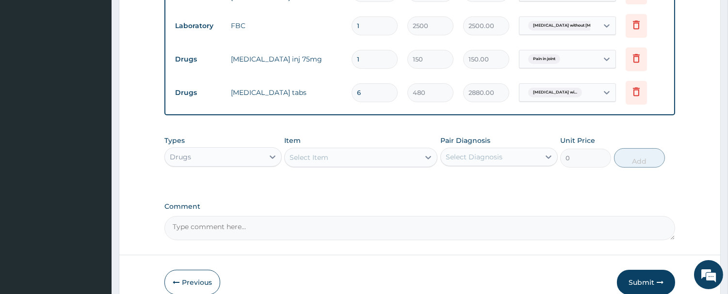
type input "6"
click at [305, 161] on div "Select Item" at bounding box center [308, 158] width 39 height 10
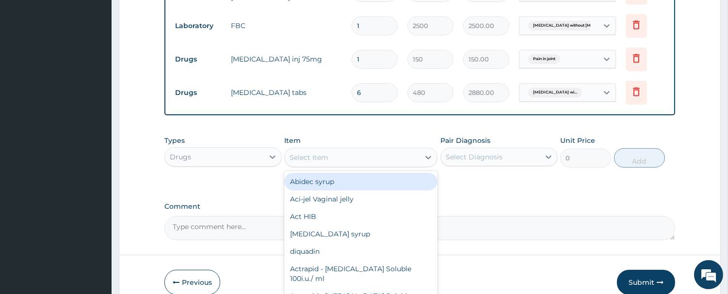
click at [305, 161] on div "Select Item" at bounding box center [308, 158] width 39 height 10
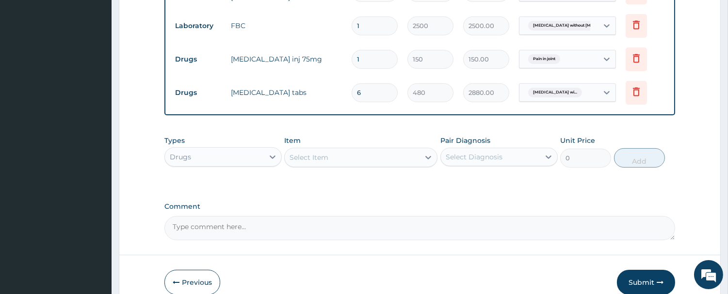
click at [305, 160] on div "Select Item" at bounding box center [308, 158] width 39 height 10
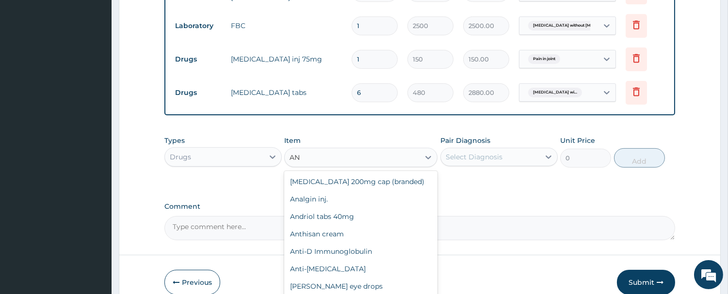
type input "A"
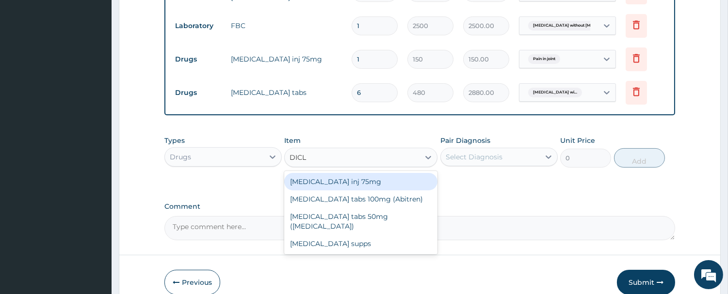
type input "DICLO"
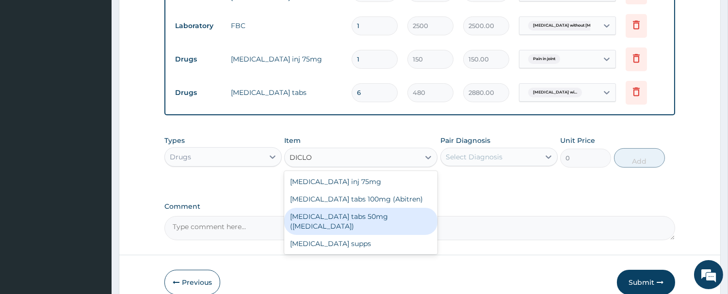
click at [310, 219] on div "Diclofenac tabs 50mg (Cataflam)" at bounding box center [360, 221] width 153 height 27
type input "70"
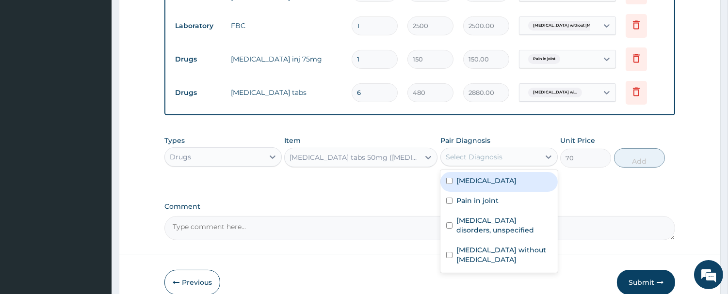
drag, startPoint x: 506, startPoint y: 157, endPoint x: 506, endPoint y: 181, distance: 24.2
click at [506, 161] on div "Select Diagnosis" at bounding box center [490, 157] width 99 height 16
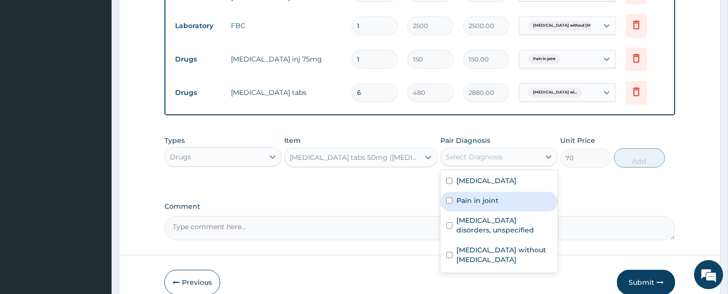
drag, startPoint x: 489, startPoint y: 222, endPoint x: 605, endPoint y: 190, distance: 120.8
click at [490, 206] on label "Pain in joint" at bounding box center [477, 201] width 42 height 10
checkbox input "true"
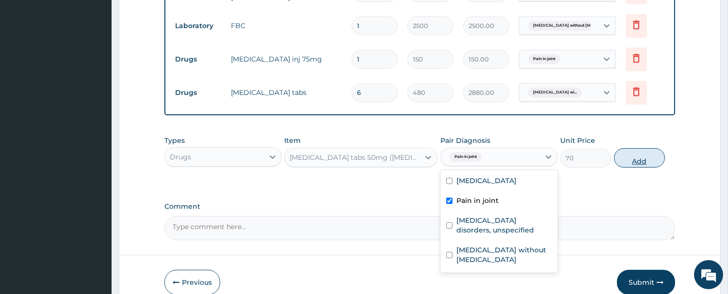
click at [642, 160] on button "Add" at bounding box center [639, 157] width 51 height 19
type input "0"
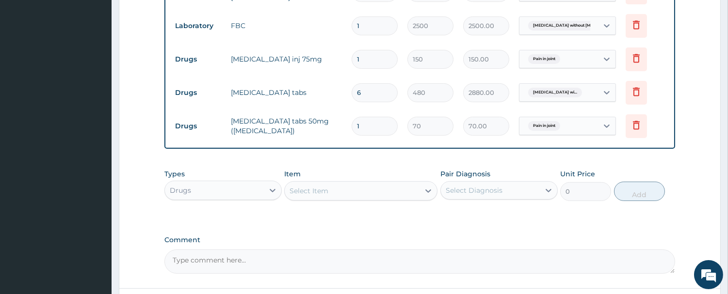
type input "10"
type input "700.00"
type input "10"
click at [322, 196] on div "Select Item" at bounding box center [352, 191] width 135 height 16
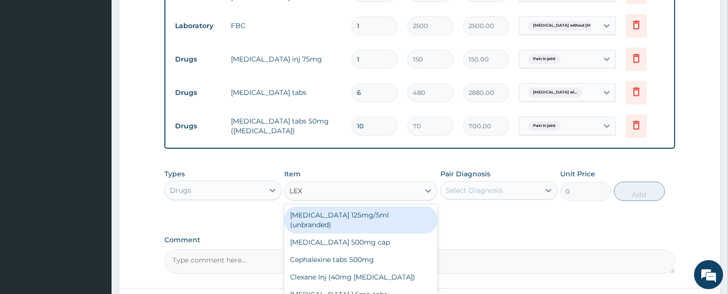
type input "LEXO"
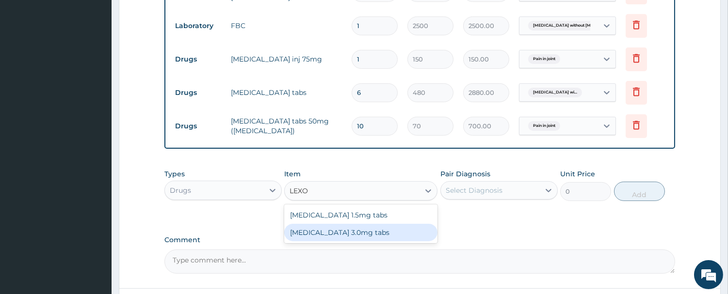
click at [381, 236] on div "Lexotan 3.0mg tabs" at bounding box center [360, 232] width 153 height 17
type input "50"
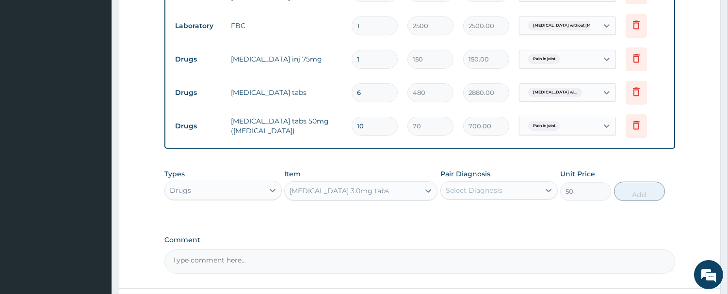
click at [506, 185] on div "Select Diagnosis" at bounding box center [490, 191] width 99 height 16
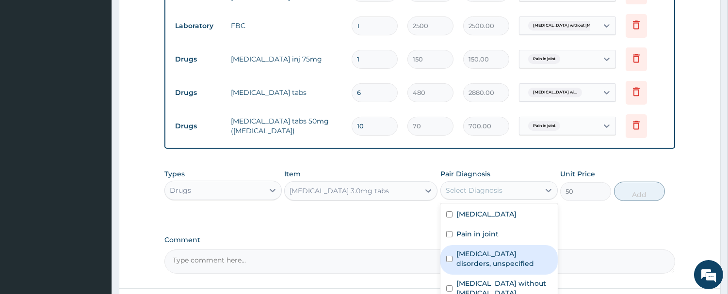
drag, startPoint x: 503, startPoint y: 278, endPoint x: 600, endPoint y: 229, distance: 109.2
click at [504, 269] on label "Insomnia disorders, unspecified" at bounding box center [503, 258] width 95 height 19
checkbox input "true"
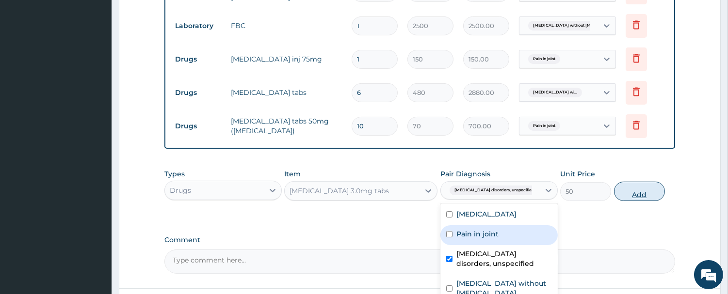
click at [633, 195] on button "Add" at bounding box center [639, 191] width 51 height 19
type input "0"
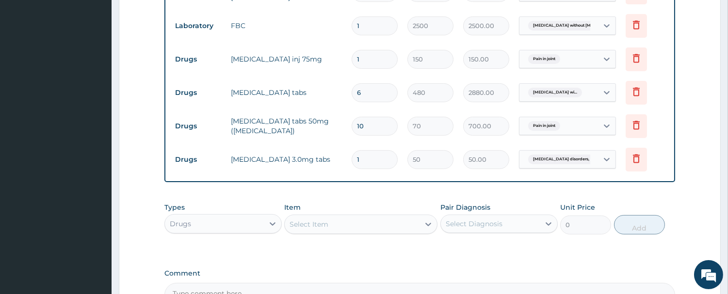
drag, startPoint x: 313, startPoint y: 173, endPoint x: 293, endPoint y: 178, distance: 20.5
click at [293, 178] on div "Type Name Quantity Unit Price Total Price Pair Diagnosis Actions Procedures Gen…" at bounding box center [419, 49] width 510 height 266
type input "5"
type input "250.00"
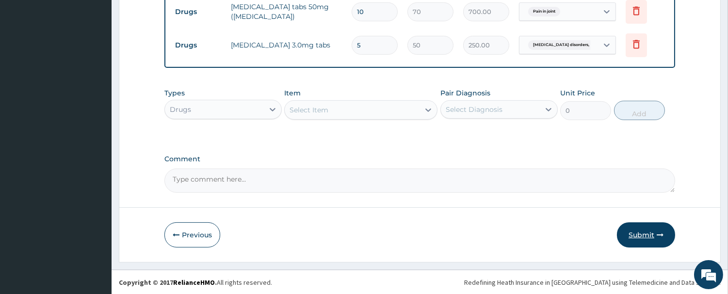
scroll to position [559, 0]
type input "5"
click at [652, 229] on button "Submit" at bounding box center [646, 234] width 58 height 25
